Goal: Transaction & Acquisition: Purchase product/service

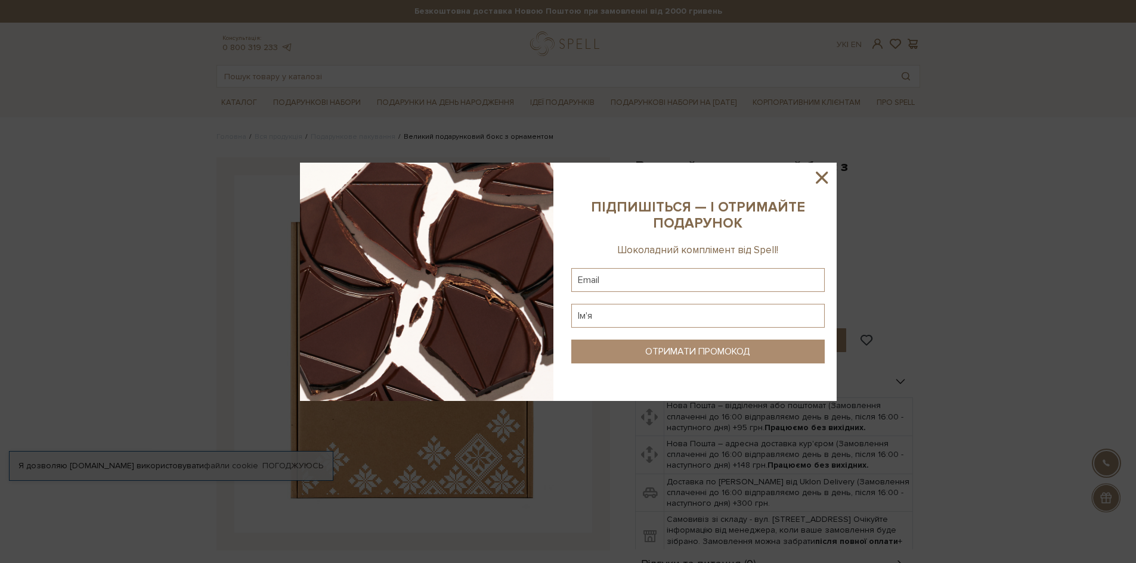
click at [825, 181] on icon at bounding box center [821, 178] width 12 height 12
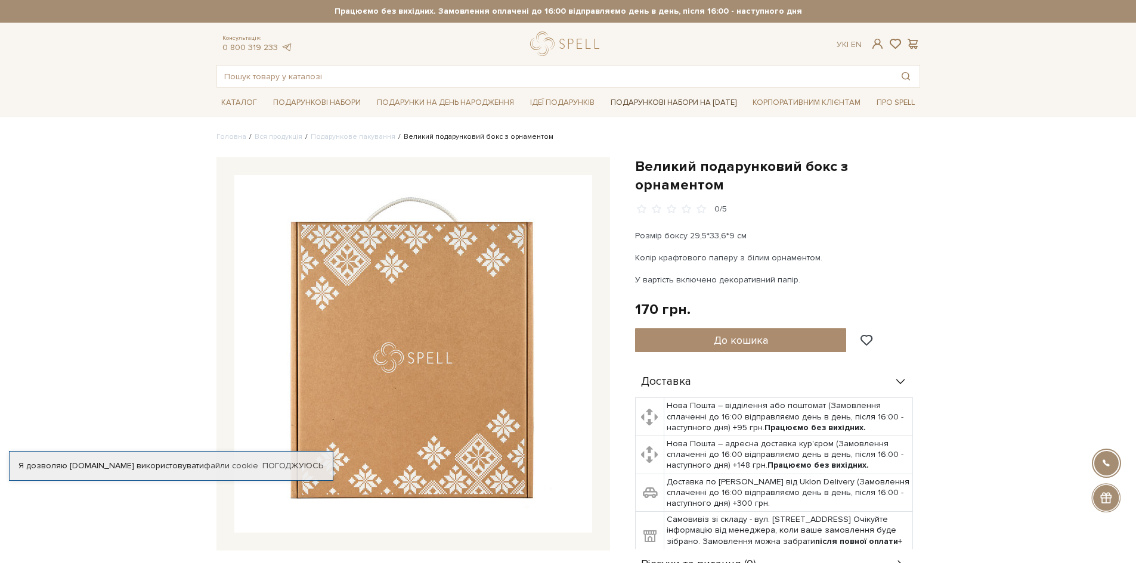
click at [682, 104] on link "Подарункові набори на [DATE]" at bounding box center [673, 102] width 135 height 20
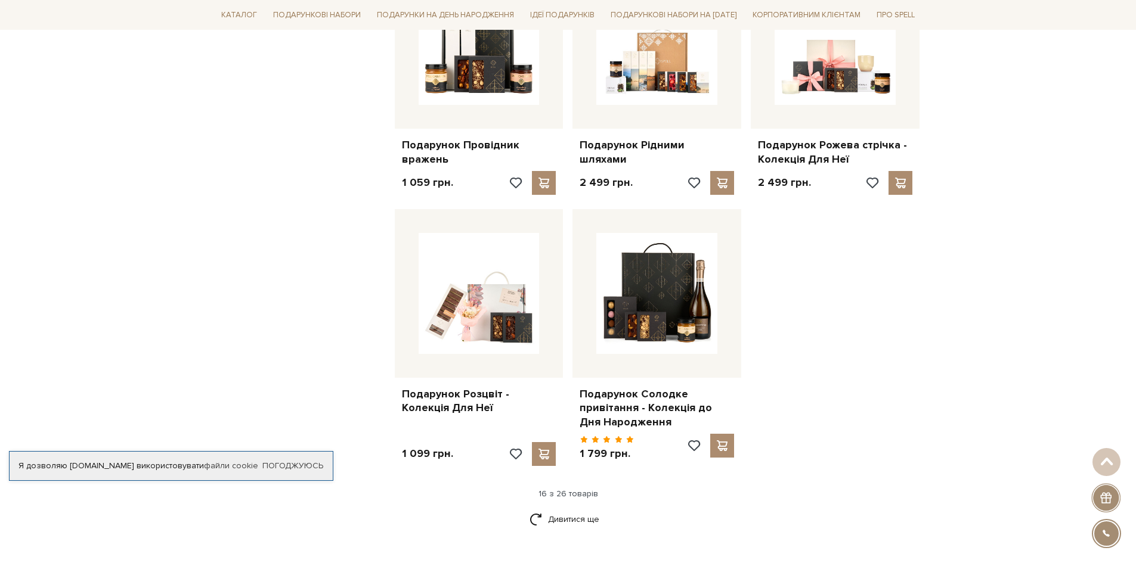
scroll to position [1311, 0]
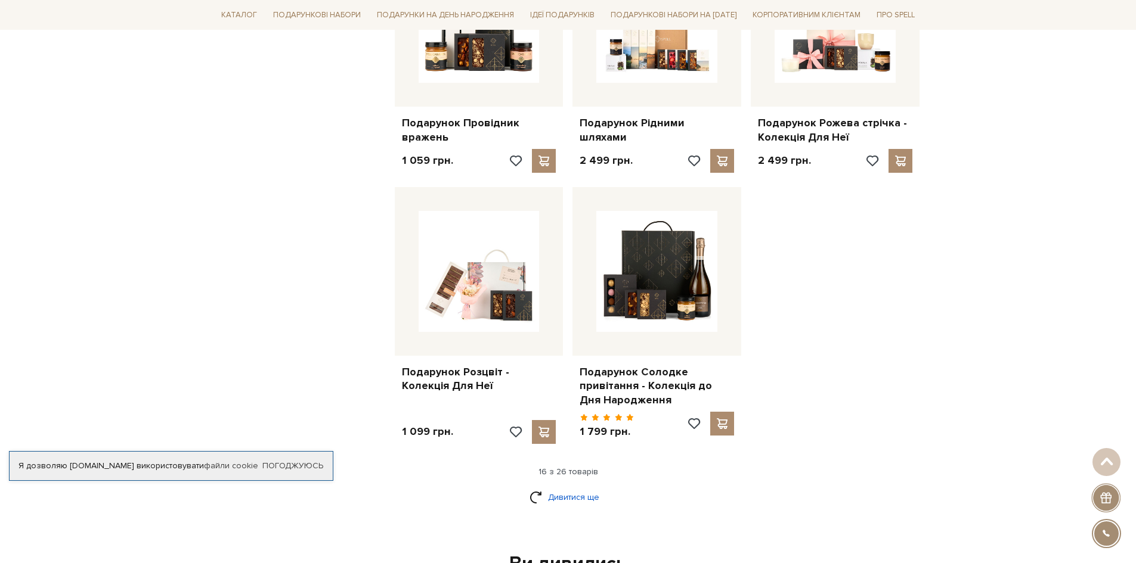
click at [556, 487] on link "Дивитися ще" at bounding box center [567, 497] width 77 height 21
click at [550, 489] on link "Дивитися ще" at bounding box center [567, 497] width 77 height 21
click at [578, 487] on link "Дивитися ще" at bounding box center [567, 497] width 77 height 21
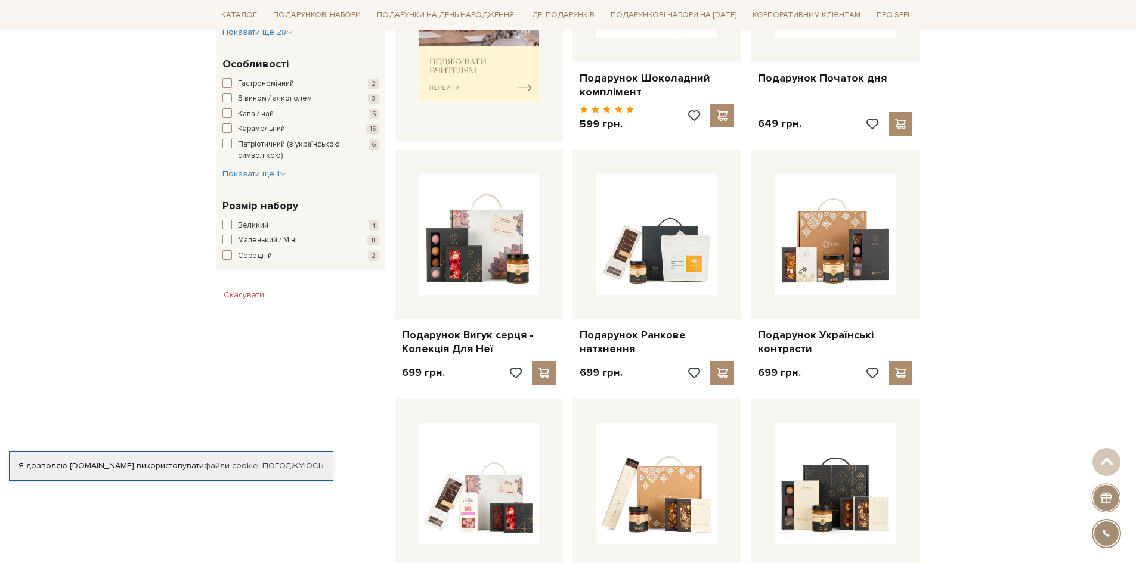
scroll to position [417, 0]
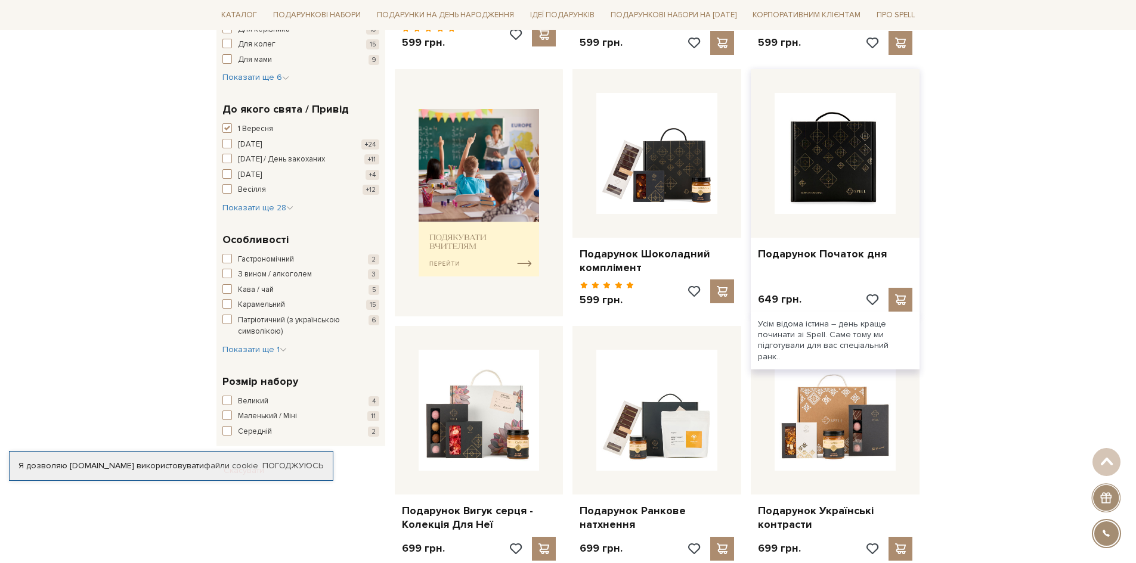
click at [830, 175] on img at bounding box center [834, 153] width 121 height 121
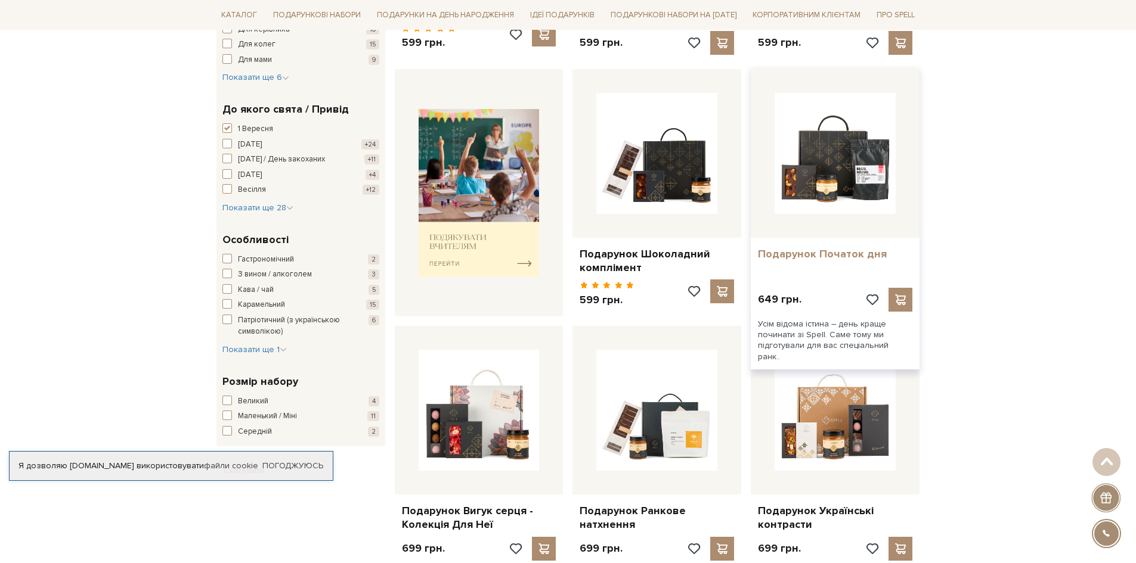
click at [851, 247] on link "Подарунок Початок дня" at bounding box center [835, 254] width 154 height 14
